Goal: Task Accomplishment & Management: Manage account settings

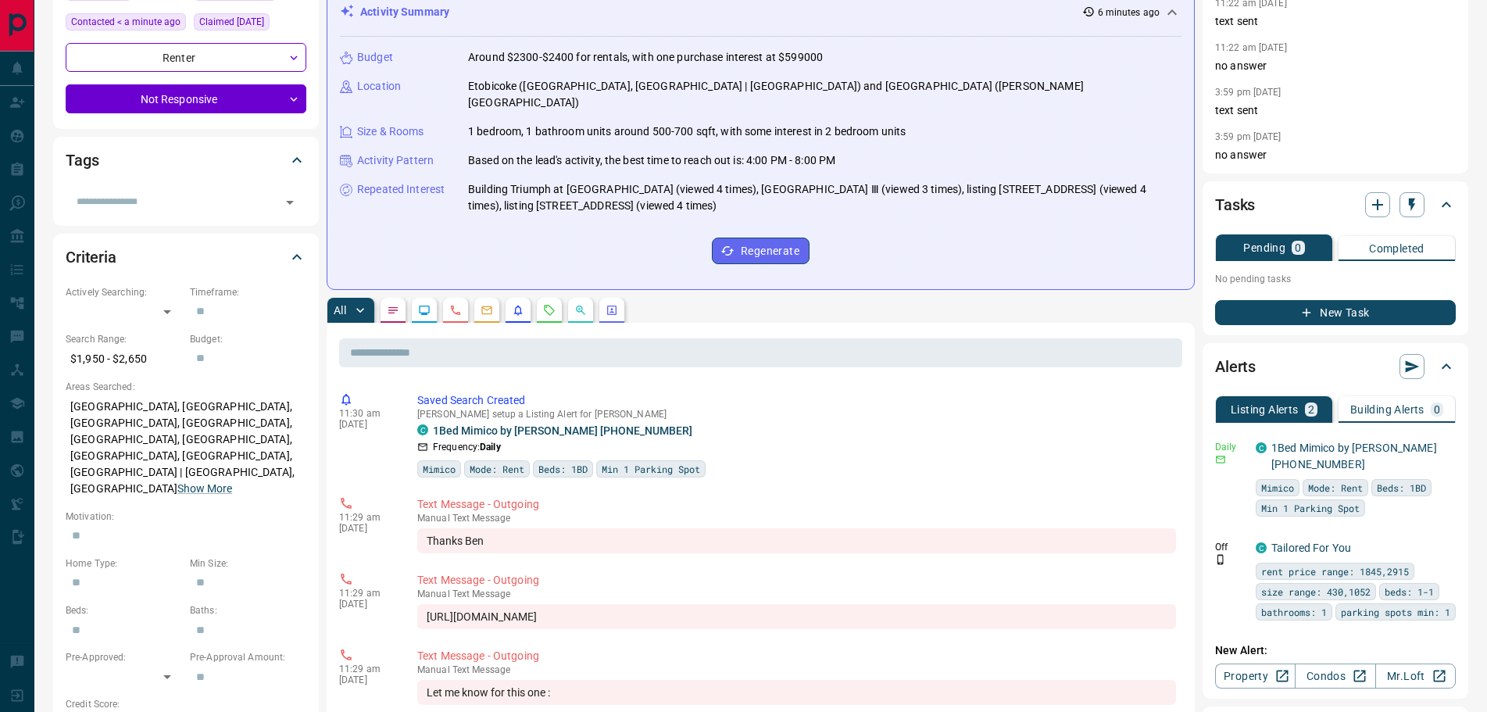
scroll to position [234, 0]
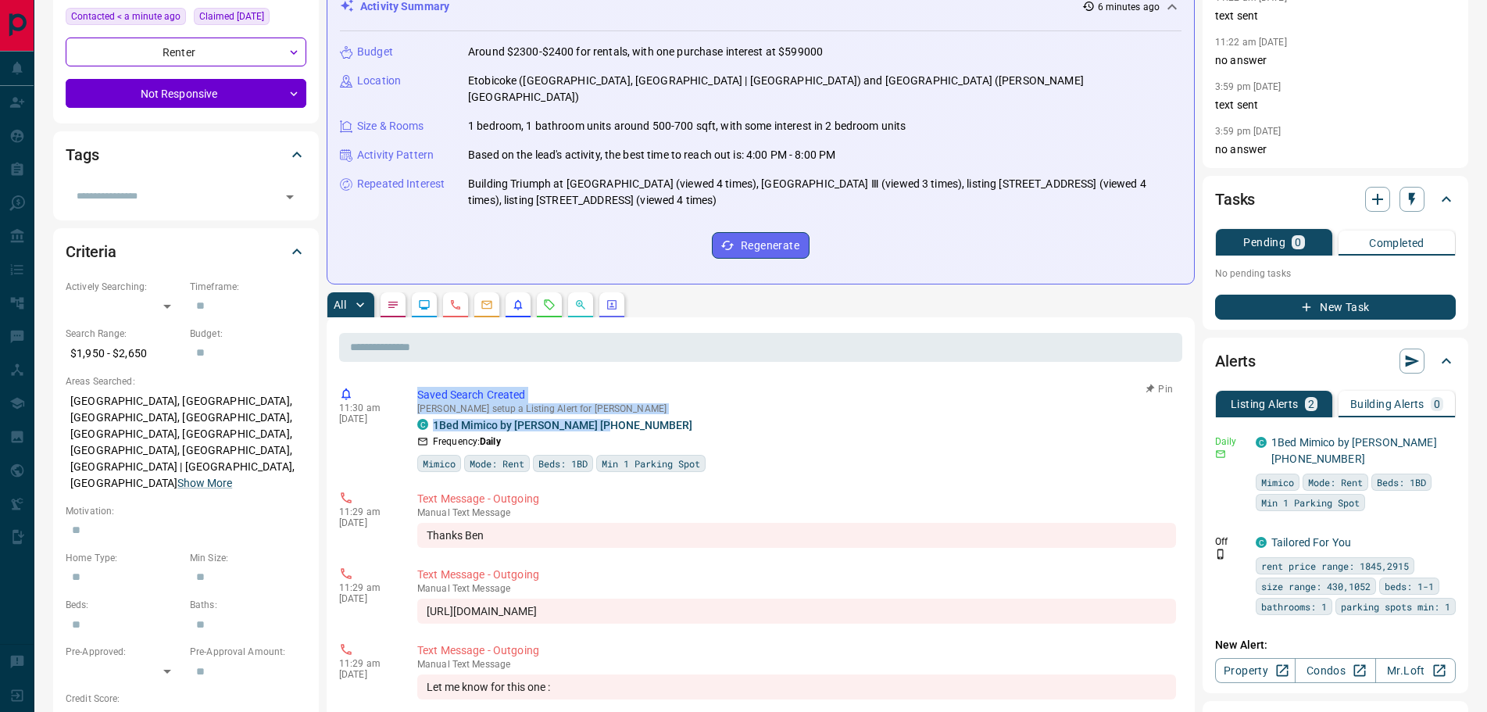
drag, startPoint x: 616, startPoint y: 406, endPoint x: 417, endPoint y: 374, distance: 201.9
click at [417, 382] on div "11:30 am [DATE] Saved Search Created [PERSON_NAME] setup a Listing Alert for [P…" at bounding box center [760, 429] width 843 height 95
copy div "Saved Search Created [PERSON_NAME] setup a Listing Alert for [PERSON_NAME] C 1B…"
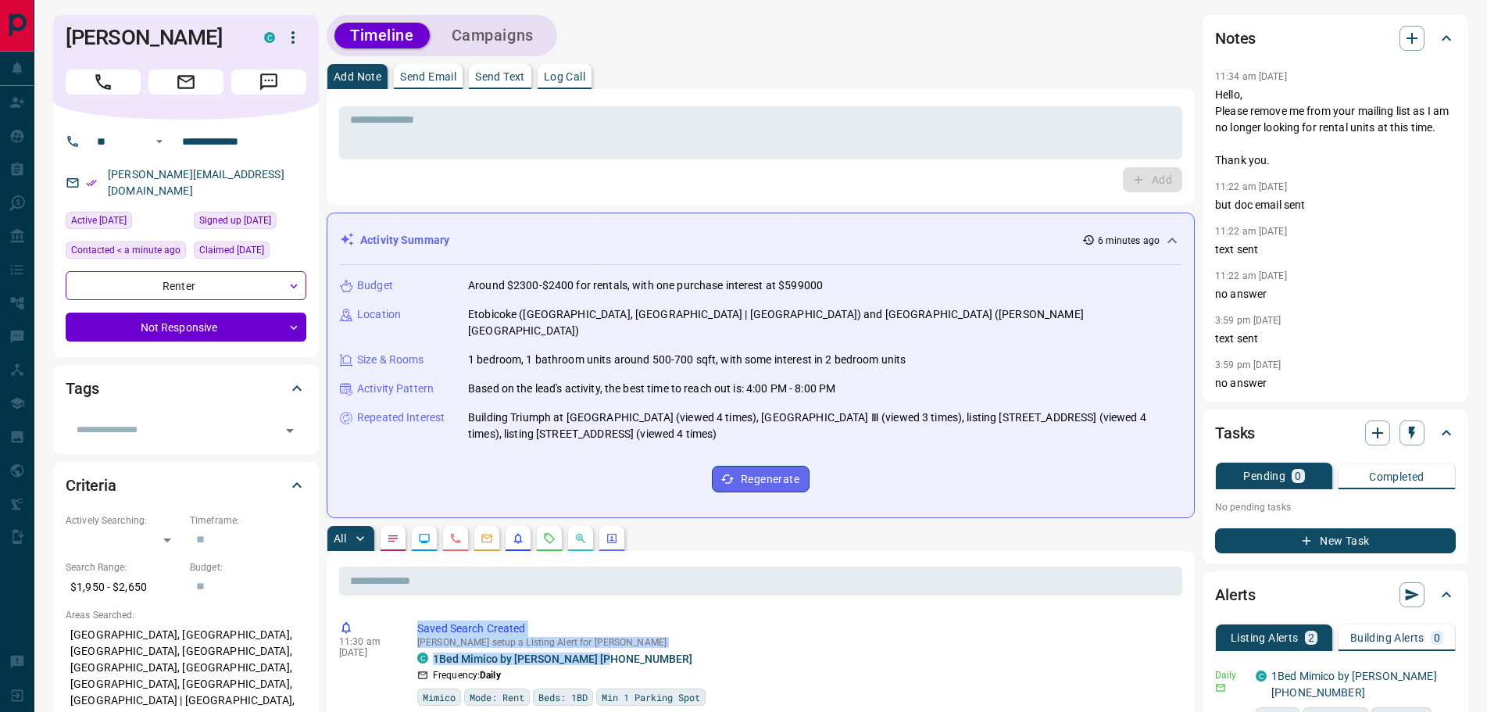
scroll to position [0, 0]
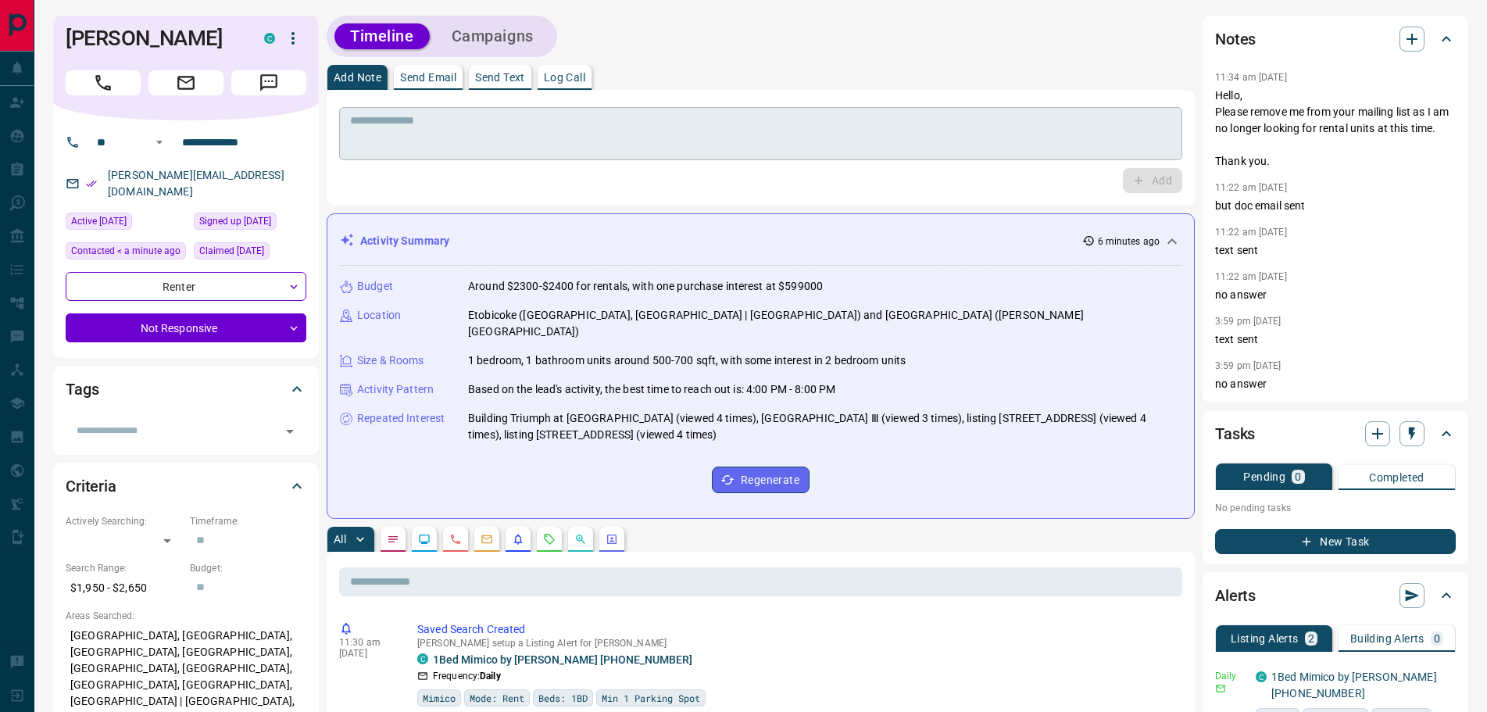
click at [449, 125] on textarea at bounding box center [760, 134] width 821 height 40
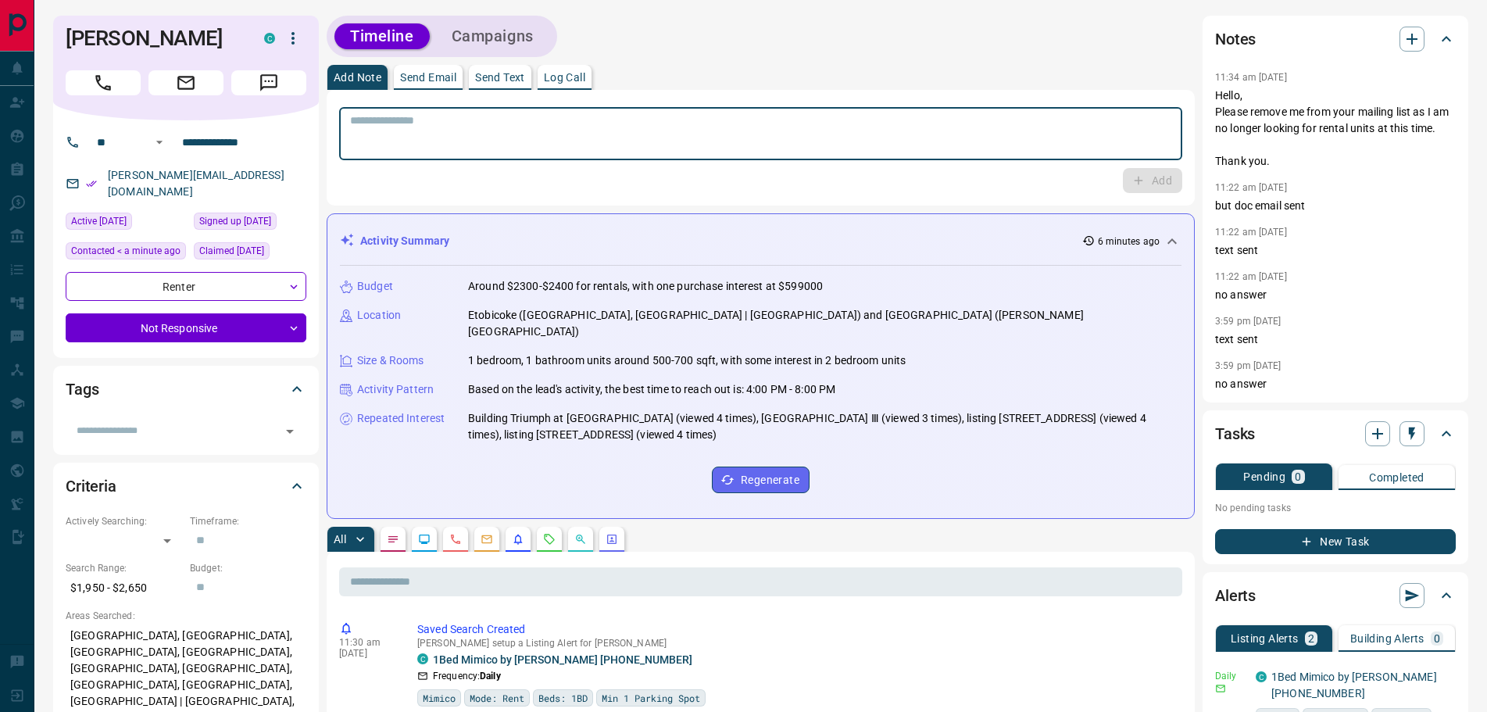
paste textarea "**********"
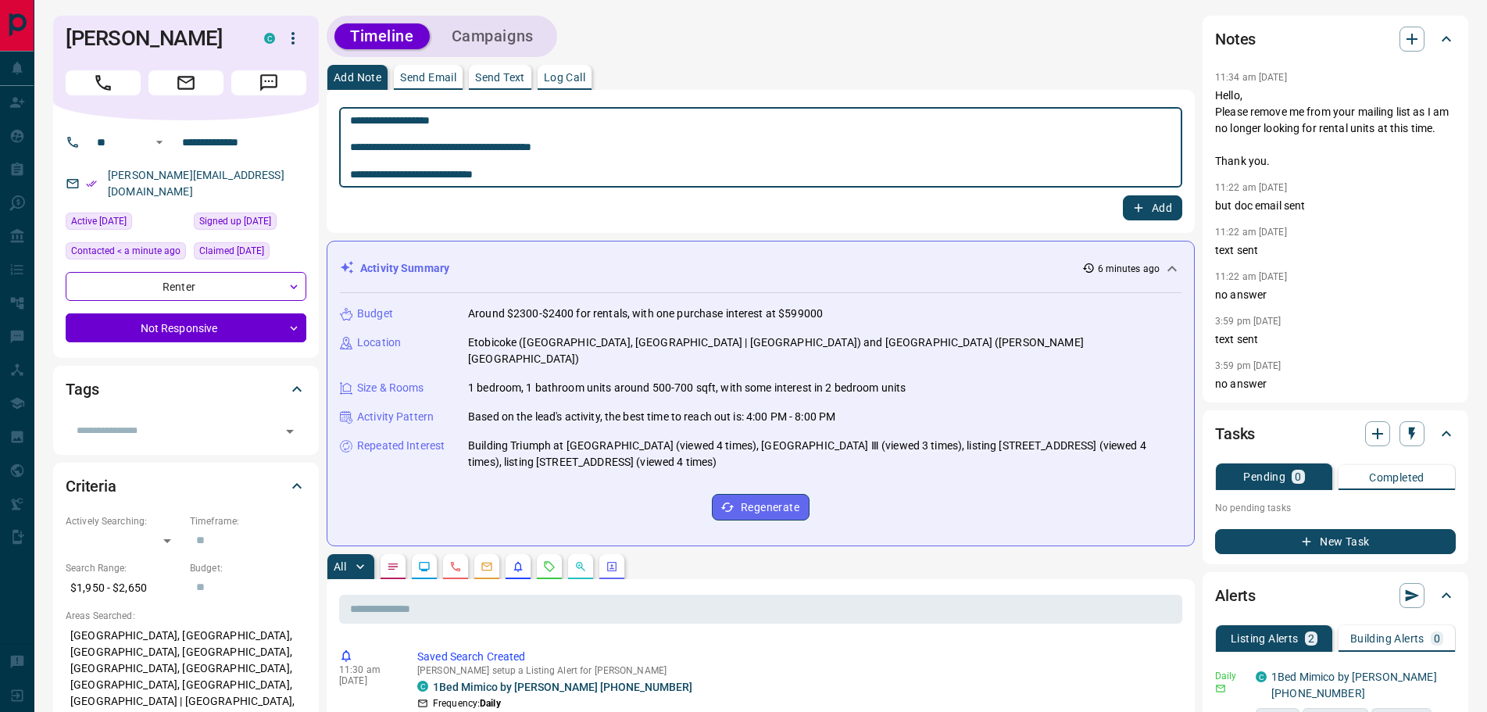
type textarea "**********"
click at [1129, 215] on button "Add" at bounding box center [1152, 207] width 59 height 25
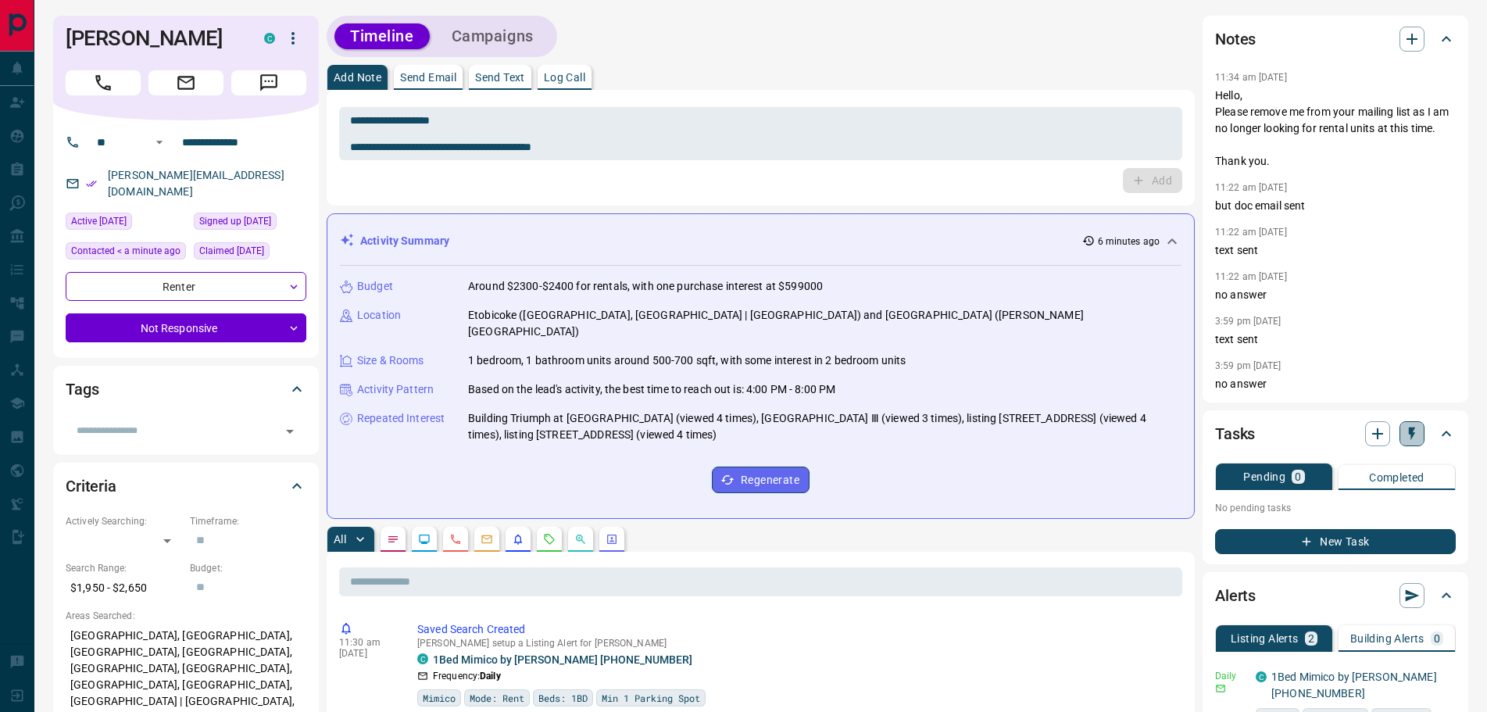
click at [1409, 436] on icon "button" at bounding box center [1412, 434] width 16 height 16
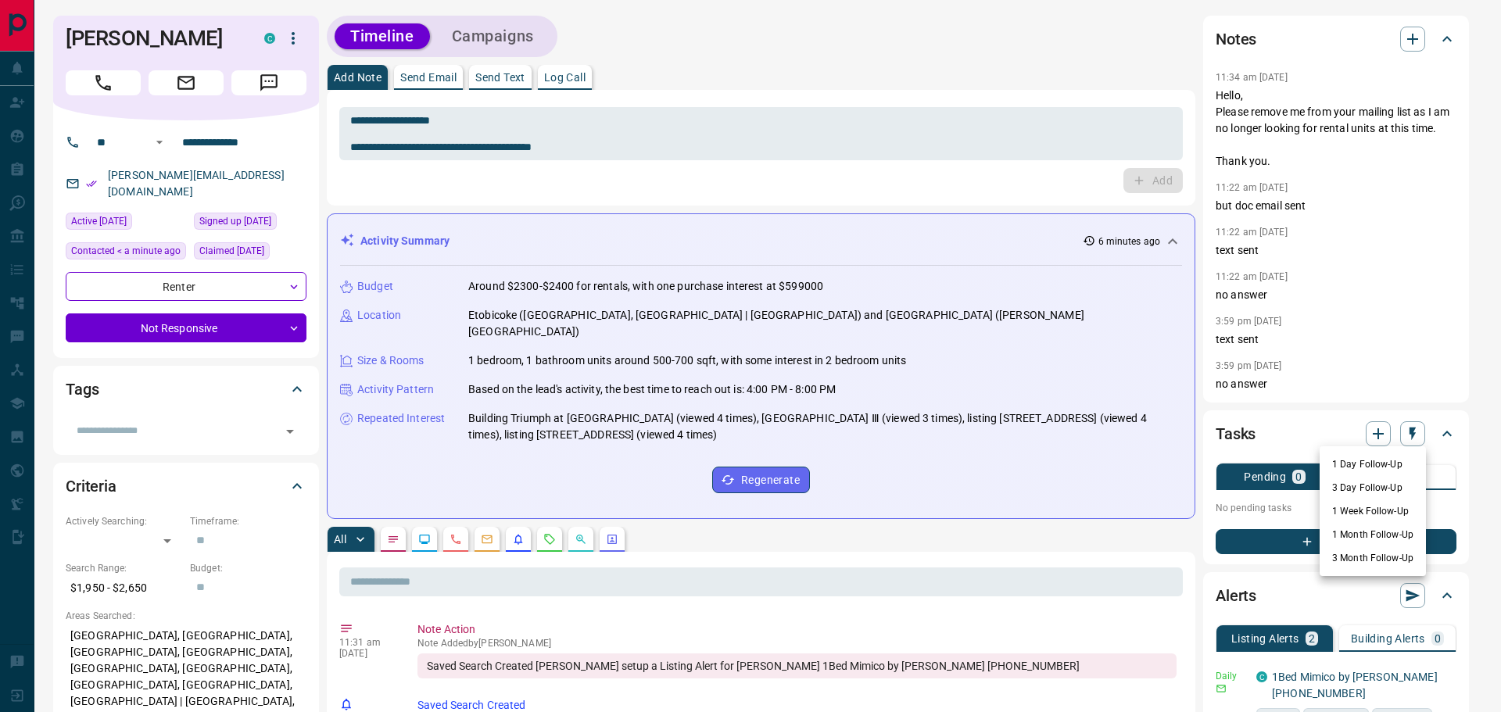
click at [1345, 484] on li "3 Day Follow-Up" at bounding box center [1372, 487] width 106 height 23
